Goal: Task Accomplishment & Management: Manage account settings

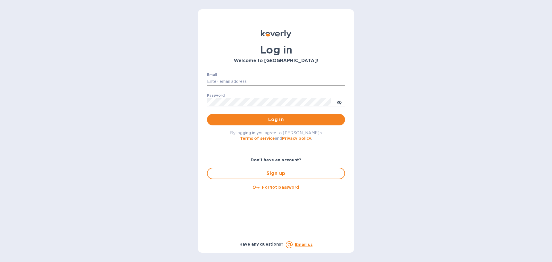
click at [249, 84] on input "Email" at bounding box center [276, 81] width 138 height 9
type input "kelly.christensen@shipspry.com"
click at [282, 119] on span "Log in" at bounding box center [276, 119] width 129 height 7
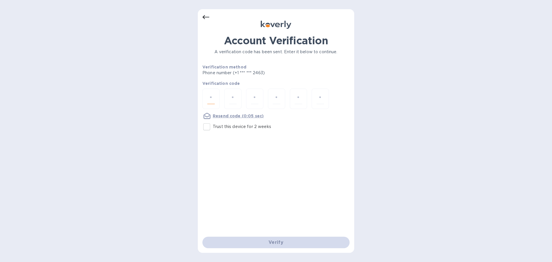
click at [208, 98] on input "number" at bounding box center [210, 99] width 7 height 11
type input "6"
type input "7"
type input "0"
type input "3"
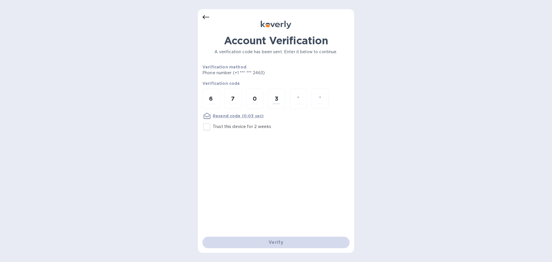
type input "4"
type input "0"
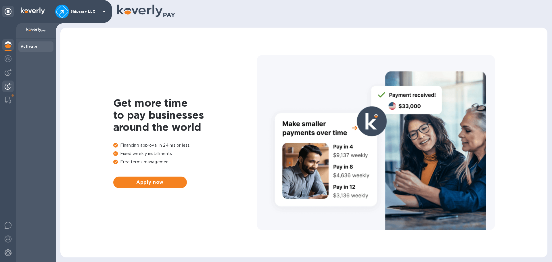
click at [7, 87] on img at bounding box center [8, 86] width 7 height 7
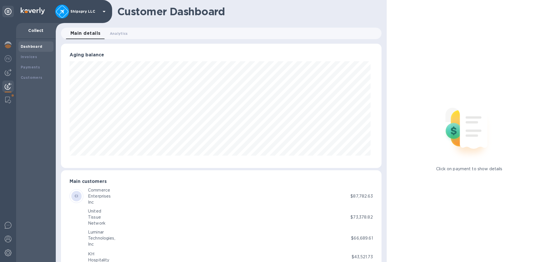
scroll to position [287569, 287375]
click at [8, 71] on img at bounding box center [8, 72] width 7 height 7
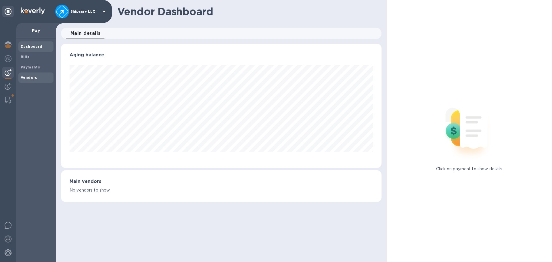
scroll to position [124, 320]
click at [33, 76] on b "Vendors" at bounding box center [29, 77] width 17 height 4
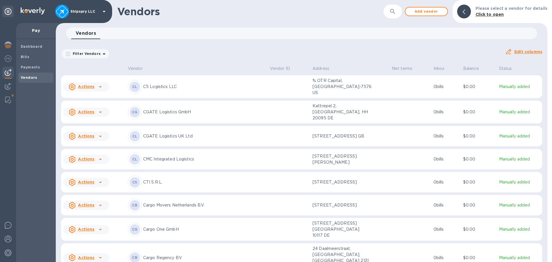
scroll to position [475, 0]
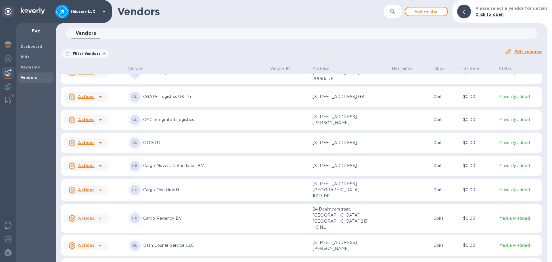
click at [169, 76] on p "CGATE Logistics GmbH" at bounding box center [204, 73] width 122 height 6
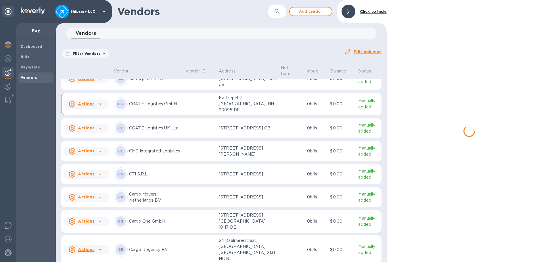
scroll to position [507, 0]
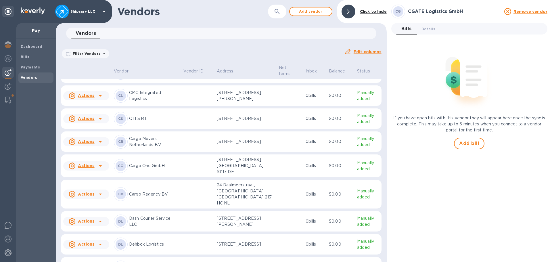
click at [96, 53] on div at bounding box center [100, 48] width 9 height 9
click at [97, 108] on b "Add new bill" at bounding box center [92, 108] width 27 height 5
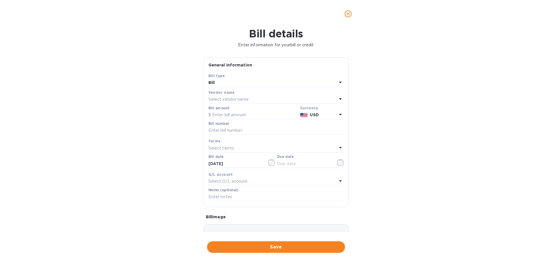
type input "[DATE]"
click at [220, 116] on input "text" at bounding box center [253, 115] width 89 height 9
type input "1,906"
type input "10025129"
click at [270, 162] on icon "button" at bounding box center [271, 162] width 7 height 7
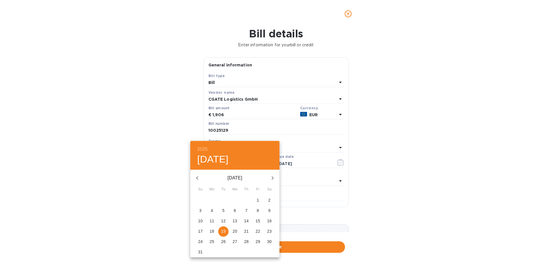
click at [198, 175] on icon "button" at bounding box center [197, 178] width 7 height 7
click at [222, 198] on span "1" at bounding box center [223, 200] width 10 height 6
type input "[DATE]"
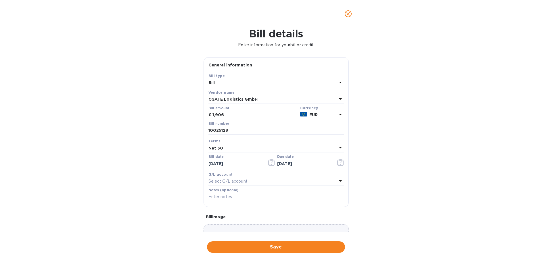
click at [230, 150] on div "Net 30" at bounding box center [273, 148] width 129 height 8
click at [225, 180] on p "Net 30" at bounding box center [274, 181] width 122 height 6
type input "[DATE]"
click at [234, 181] on p "Select G/L account" at bounding box center [228, 181] width 39 height 6
click at [235, 215] on p "Accounts Payable" at bounding box center [274, 214] width 122 height 6
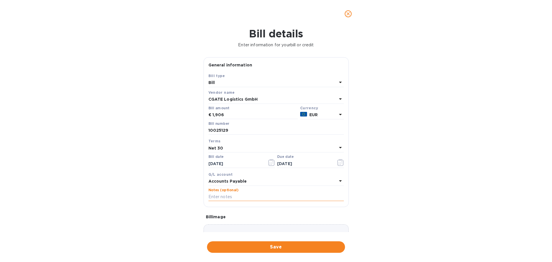
click at [231, 194] on input "text" at bounding box center [277, 197] width 136 height 9
click at [227, 198] on input "text" at bounding box center [277, 197] width 136 height 9
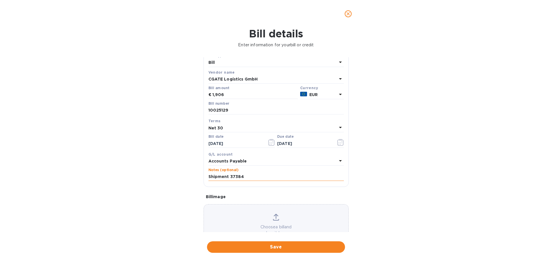
scroll to position [41, 0]
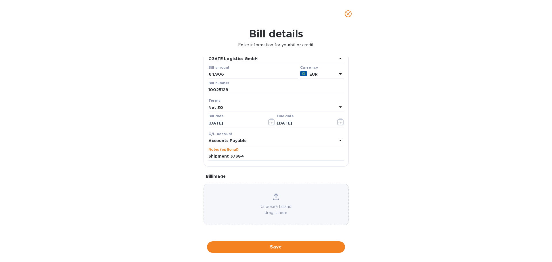
type input "Shipment 37384"
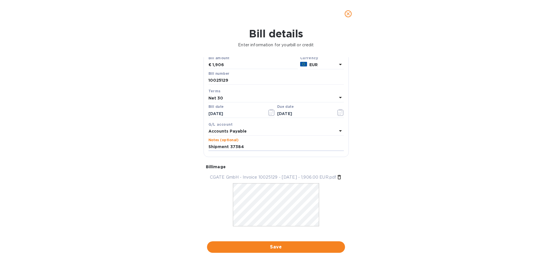
scroll to position [58, 0]
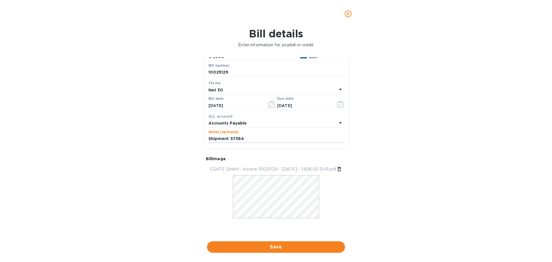
click at [283, 248] on span "Save" at bounding box center [276, 247] width 129 height 7
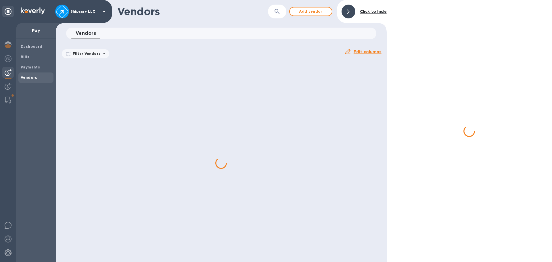
click at [468, 76] on div at bounding box center [469, 131] width 165 height 262
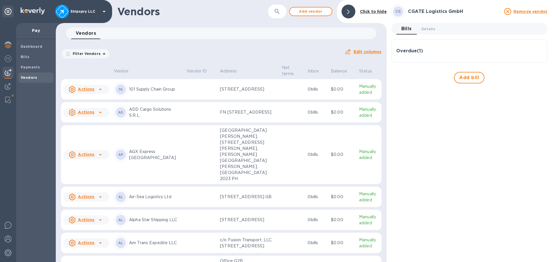
click at [467, 76] on span "Add bill" at bounding box center [469, 77] width 20 height 7
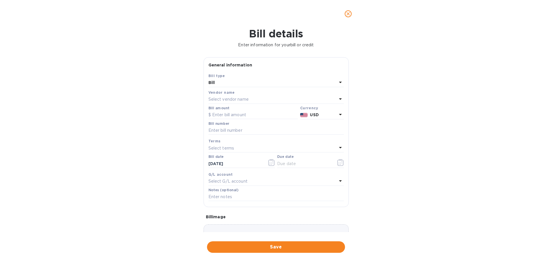
type input "[DATE]"
click at [221, 115] on input "text" at bounding box center [253, 115] width 89 height 9
type input "901"
type input "10025524"
click at [269, 161] on icon "button" at bounding box center [271, 162] width 7 height 7
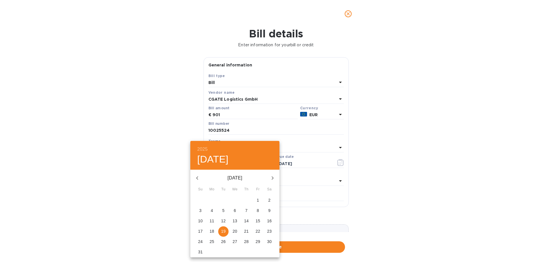
click at [198, 176] on icon "button" at bounding box center [197, 178] width 7 height 7
click at [234, 207] on button "9" at bounding box center [235, 211] width 10 height 10
type input "[DATE]"
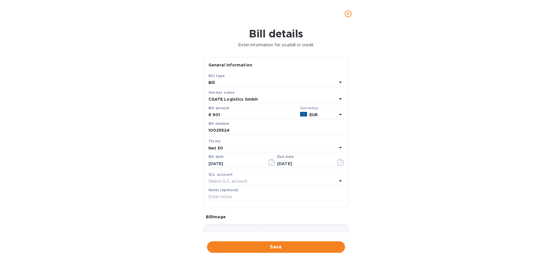
click at [238, 150] on div "Net 30" at bounding box center [273, 148] width 129 height 8
click at [227, 181] on p "Net 30" at bounding box center [274, 181] width 122 height 6
type input "[DATE]"
click at [227, 180] on p "Select G/L account" at bounding box center [228, 181] width 39 height 6
click at [230, 215] on p "Accounts Payable" at bounding box center [274, 214] width 122 height 6
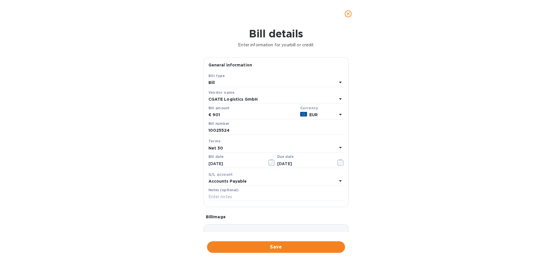
drag, startPoint x: 226, startPoint y: 197, endPoint x: 206, endPoint y: 199, distance: 20.0
click at [226, 197] on input "text" at bounding box center [277, 197] width 136 height 9
click at [223, 132] on input "10025524" at bounding box center [277, 130] width 136 height 9
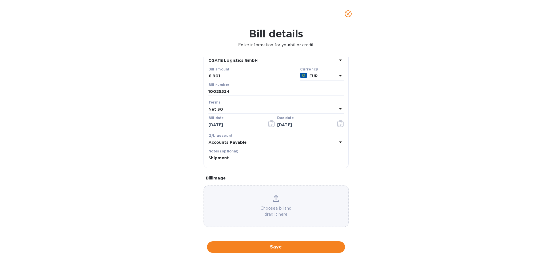
scroll to position [41, 0]
click at [246, 154] on input "Shipment" at bounding box center [277, 156] width 136 height 9
type input "Shipment 37852"
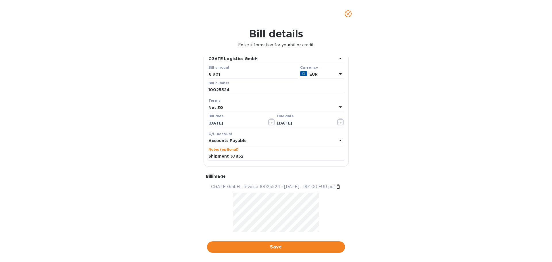
scroll to position [58, 0]
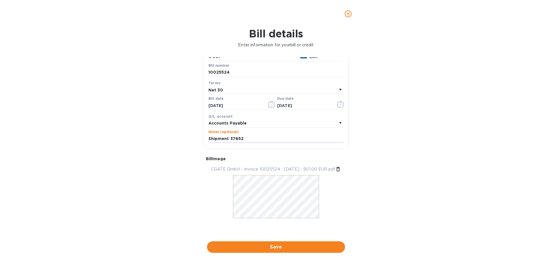
click at [287, 244] on span "Save" at bounding box center [276, 247] width 129 height 7
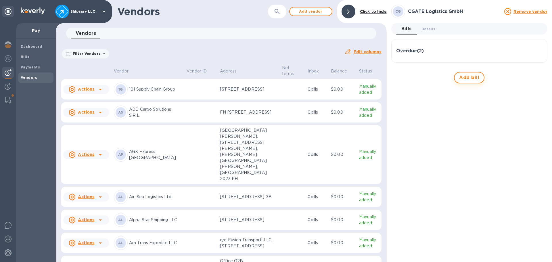
click at [473, 75] on span "Add bill" at bounding box center [469, 77] width 20 height 7
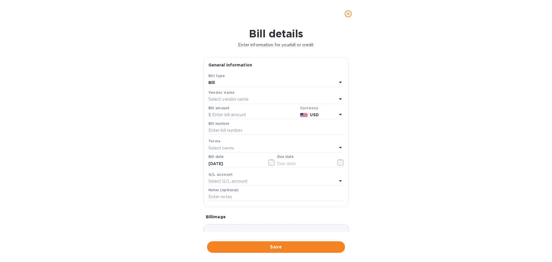
type input "[DATE]"
click at [232, 115] on input "text" at bounding box center [253, 115] width 89 height 9
type input "1,399.25"
type input "10026204"
click at [224, 129] on input "10026204" at bounding box center [277, 130] width 136 height 9
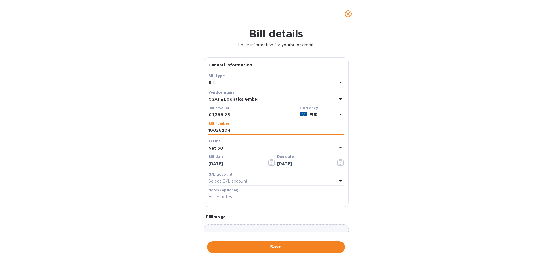
click at [224, 129] on input "10026204" at bounding box center [277, 130] width 136 height 9
click at [245, 181] on p "Select G/L account" at bounding box center [228, 181] width 39 height 6
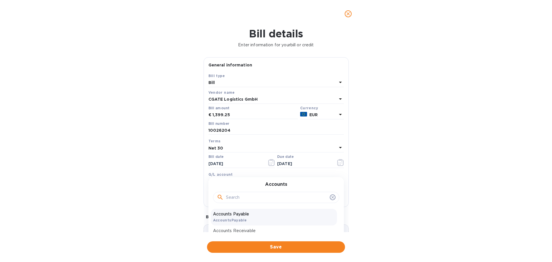
click at [243, 221] on b "AccountsPayable" at bounding box center [230, 220] width 34 height 4
click at [247, 199] on input "text" at bounding box center [277, 197] width 136 height 9
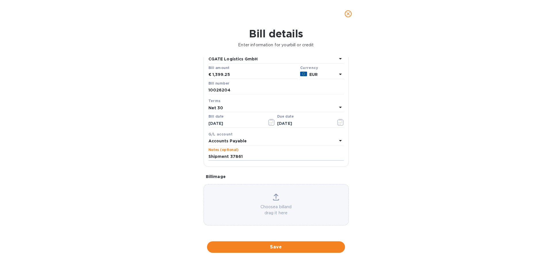
scroll to position [41, 0]
type input "Shipment 37861"
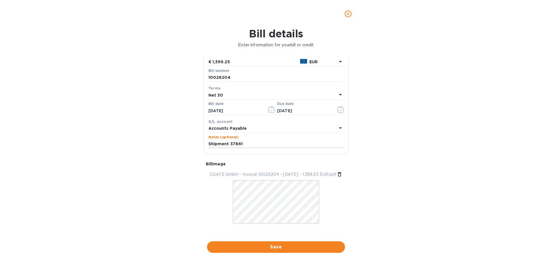
scroll to position [58, 0]
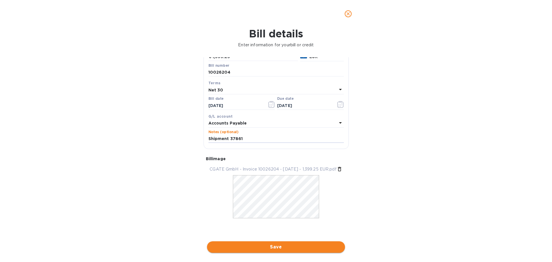
click at [273, 247] on span "Save" at bounding box center [276, 247] width 129 height 7
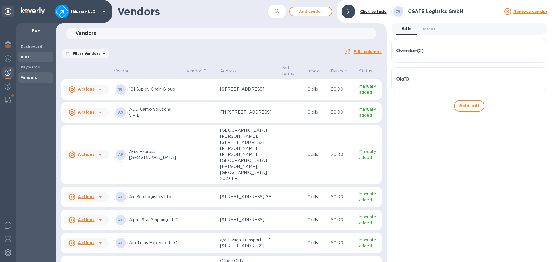
click at [27, 56] on b "Bills" at bounding box center [25, 57] width 9 height 4
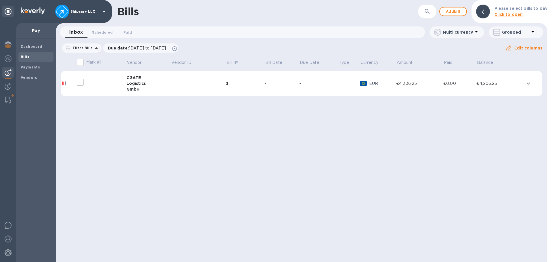
click at [79, 84] on input "decorative checkbox" at bounding box center [80, 82] width 12 height 12
checkbox input "false"
click at [163, 82] on div "Logistics" at bounding box center [149, 84] width 44 height 6
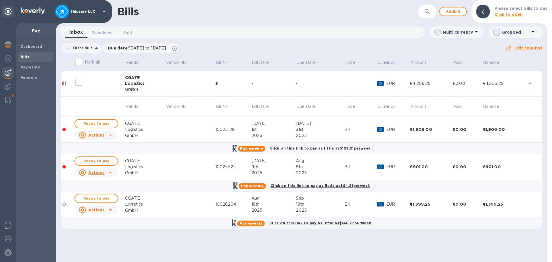
click at [110, 137] on icon at bounding box center [110, 135] width 7 height 7
click at [98, 171] on b "Delete" at bounding box center [98, 172] width 14 height 5
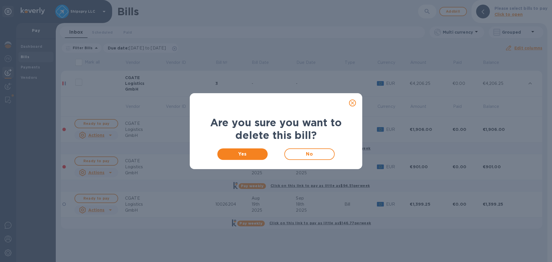
click at [354, 103] on icon "close" at bounding box center [353, 103] width 6 height 6
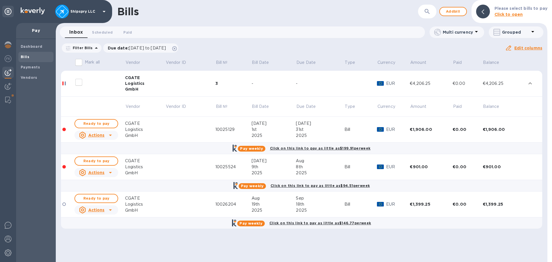
click at [109, 136] on icon at bounding box center [110, 135] width 7 height 7
click at [103, 159] on b "Mark as paid" at bounding box center [104, 158] width 26 height 5
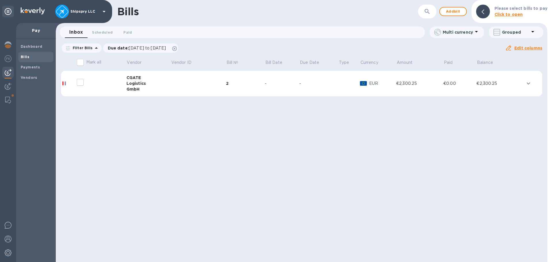
click at [173, 94] on td at bounding box center [198, 84] width 55 height 26
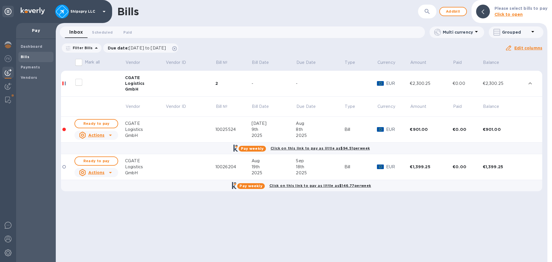
click at [112, 136] on icon at bounding box center [110, 135] width 7 height 7
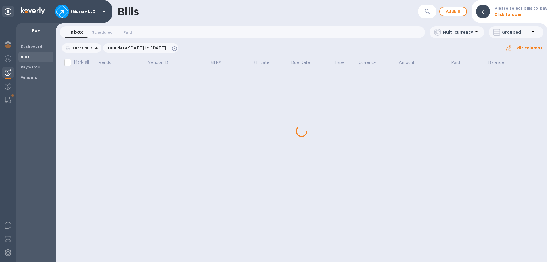
click at [108, 155] on div "Bills ​ Add bill Please select bills to pay Click to open Inbox 0 Scheduled 0 P…" at bounding box center [302, 131] width 492 height 262
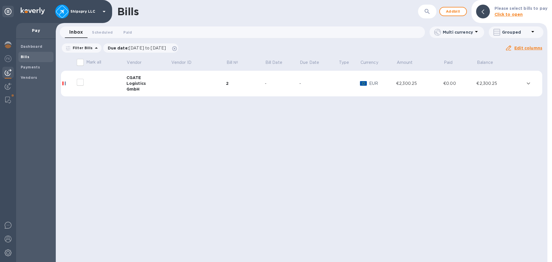
click at [176, 77] on td at bounding box center [198, 84] width 55 height 26
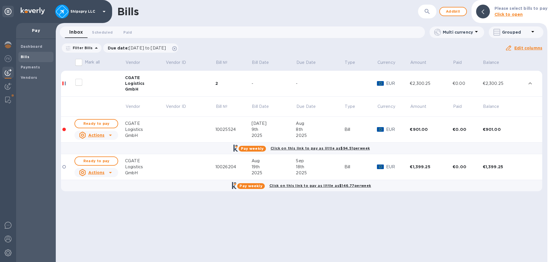
click at [111, 136] on icon at bounding box center [110, 135] width 7 height 7
click at [104, 157] on b "Mark as paid" at bounding box center [104, 158] width 26 height 5
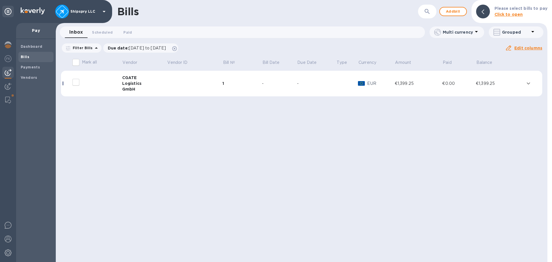
click at [167, 92] on td "CGATE Logistics GmbH" at bounding box center [144, 84] width 45 height 26
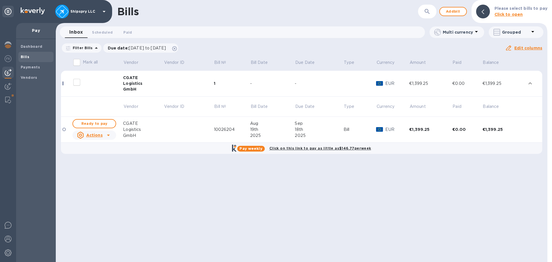
click at [108, 136] on icon at bounding box center [108, 135] width 3 height 1
click at [101, 157] on b "Mark as paid" at bounding box center [102, 158] width 26 height 5
